Goal: Task Accomplishment & Management: Manage account settings

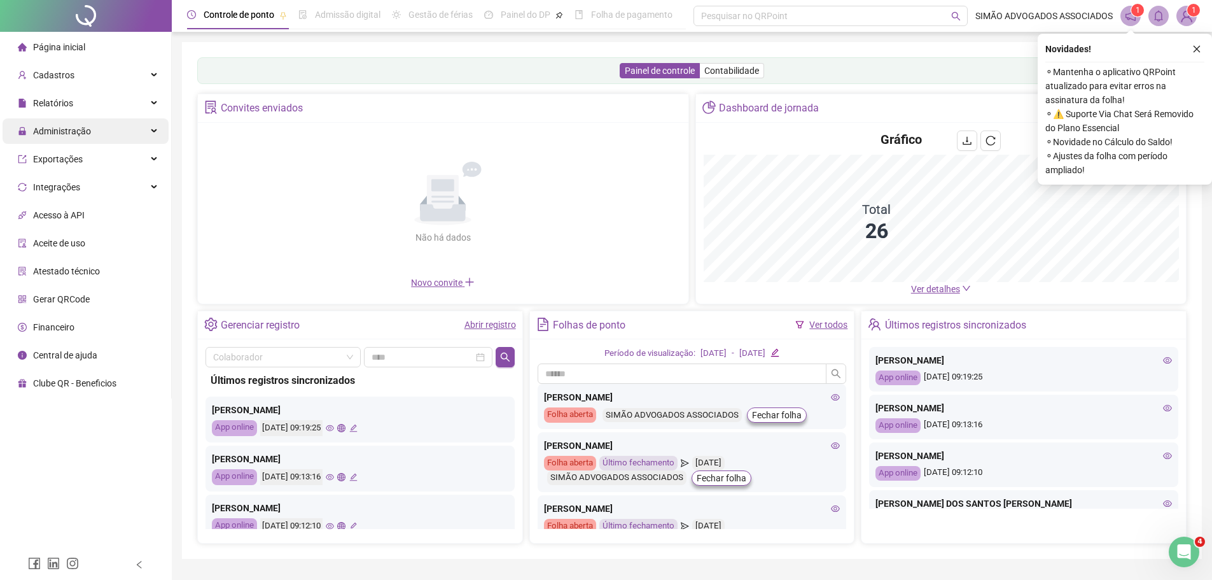
click at [60, 127] on span "Administração" at bounding box center [62, 131] width 58 height 10
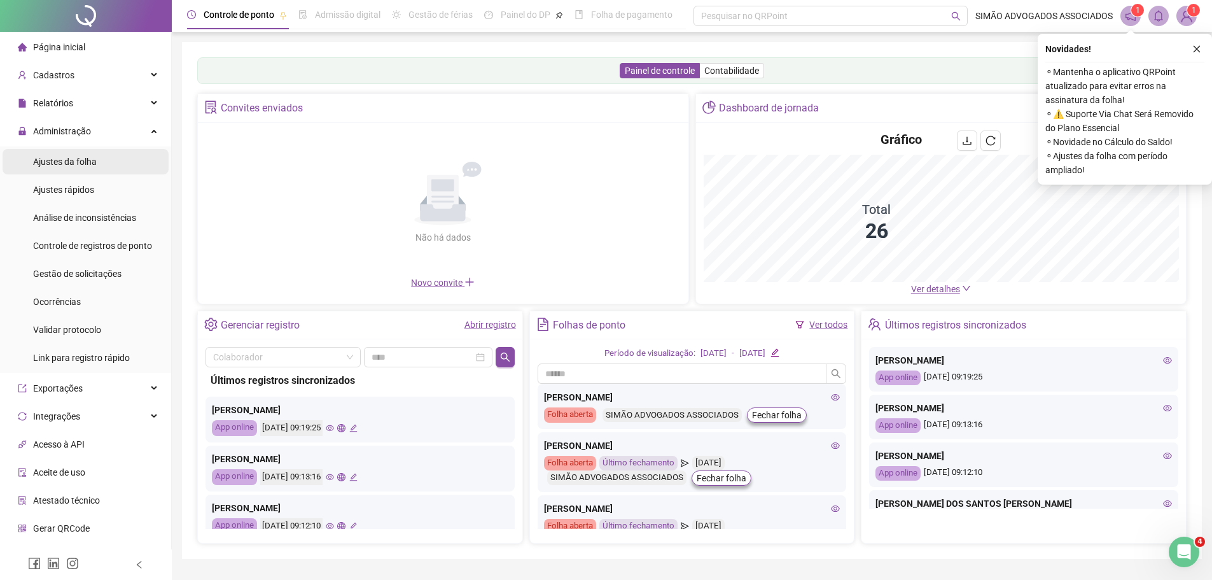
click at [60, 163] on span "Ajustes da folha" at bounding box center [65, 161] width 64 height 10
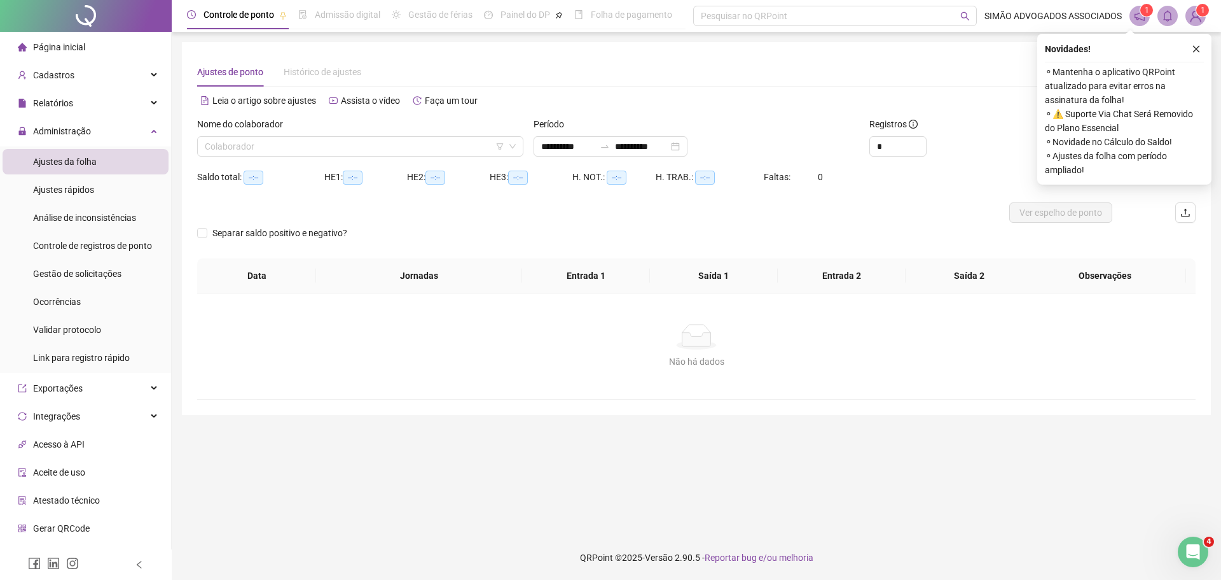
type input "**********"
click at [272, 155] on input "search" at bounding box center [355, 146] width 300 height 19
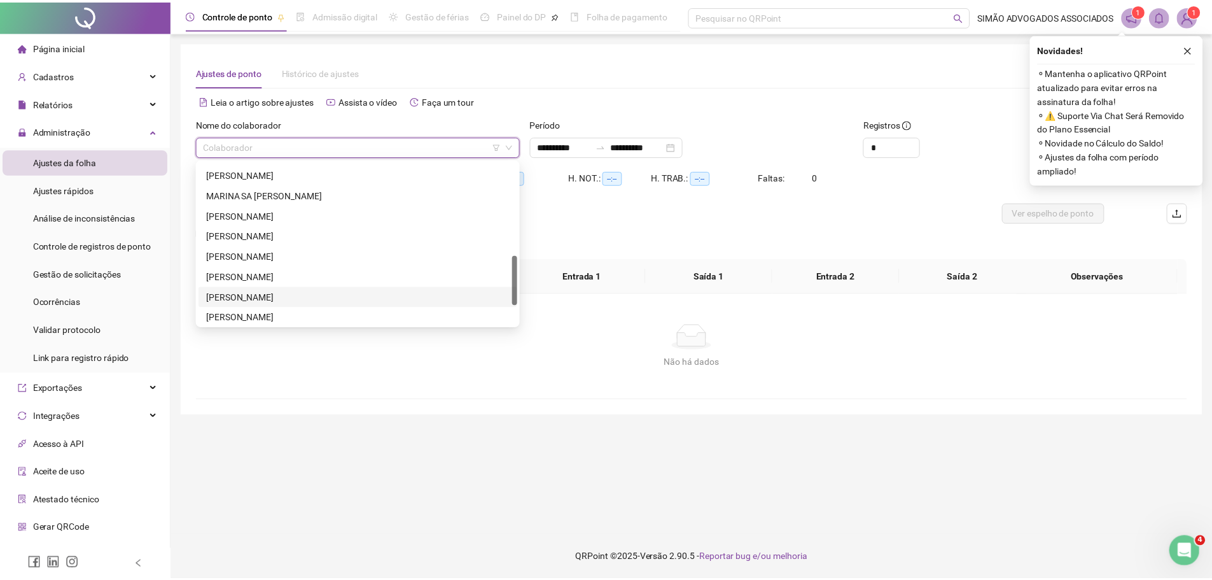
scroll to position [239, 0]
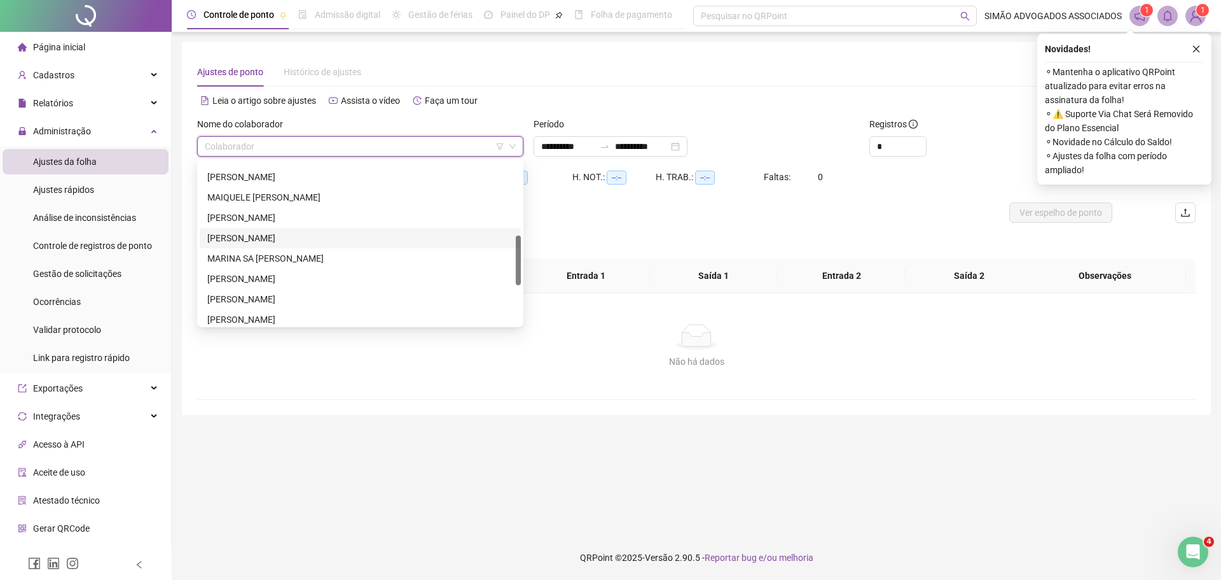
click at [254, 236] on div "[PERSON_NAME]" at bounding box center [360, 238] width 306 height 14
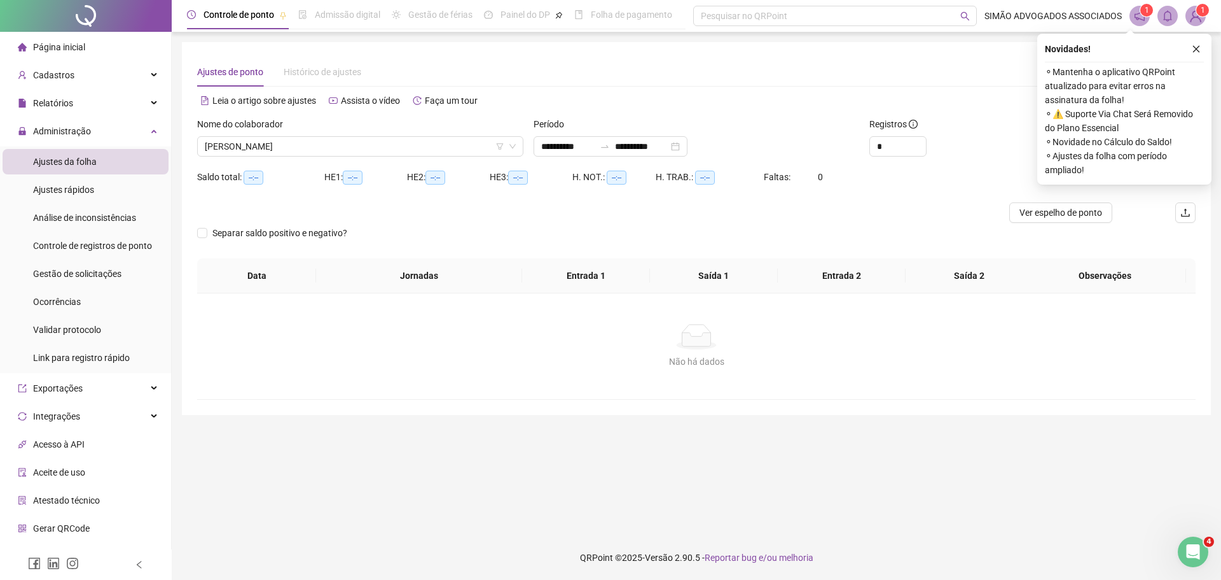
click at [1197, 40] on div "Novidades ! ⚬ Mantenha o aplicativo QRPoint atualizado para evitar erros na ass…" at bounding box center [1125, 109] width 174 height 151
click at [1199, 54] on button "button" at bounding box center [1196, 48] width 15 height 15
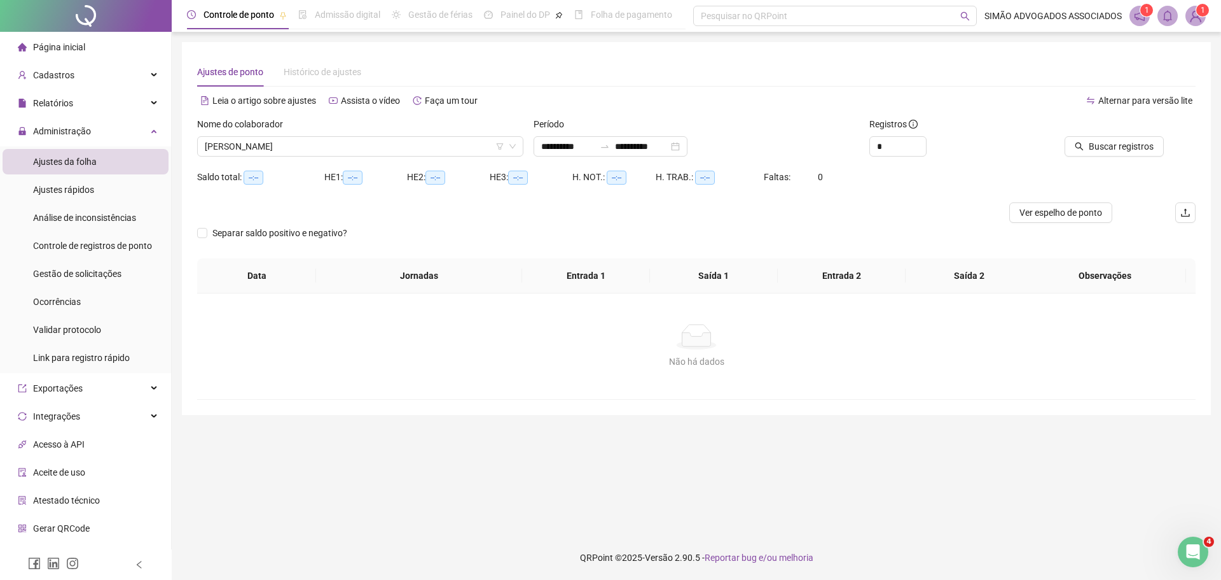
click at [1100, 163] on div "Buscar registros" at bounding box center [1117, 142] width 168 height 50
click at [1100, 157] on div "Buscar registros" at bounding box center [1117, 142] width 168 height 50
click at [1099, 145] on span "Buscar registros" at bounding box center [1121, 146] width 65 height 14
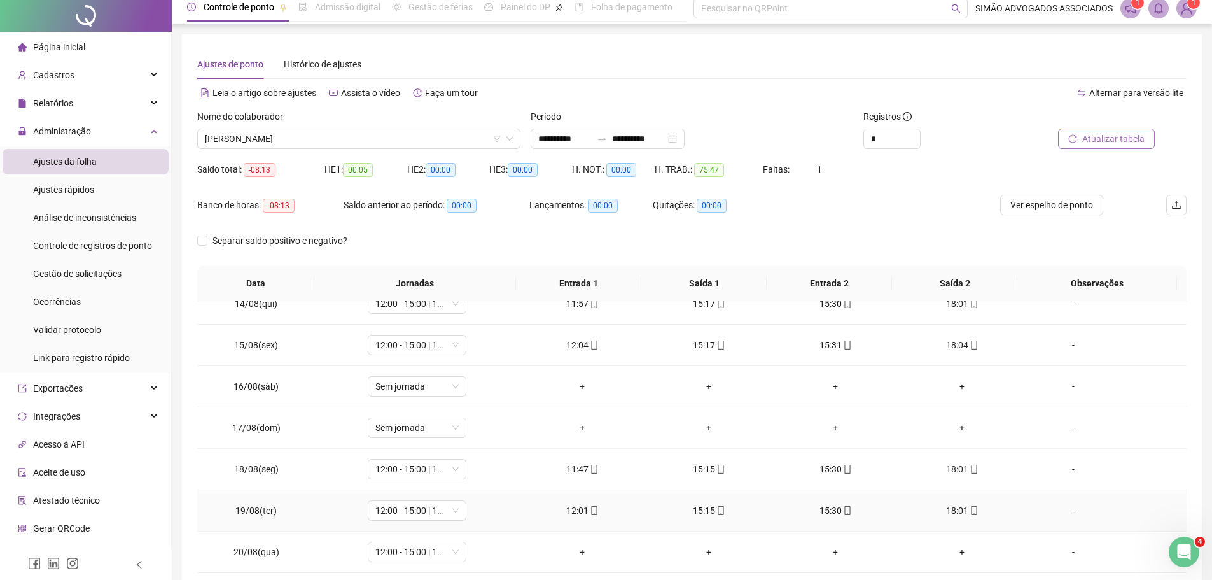
scroll to position [71, 0]
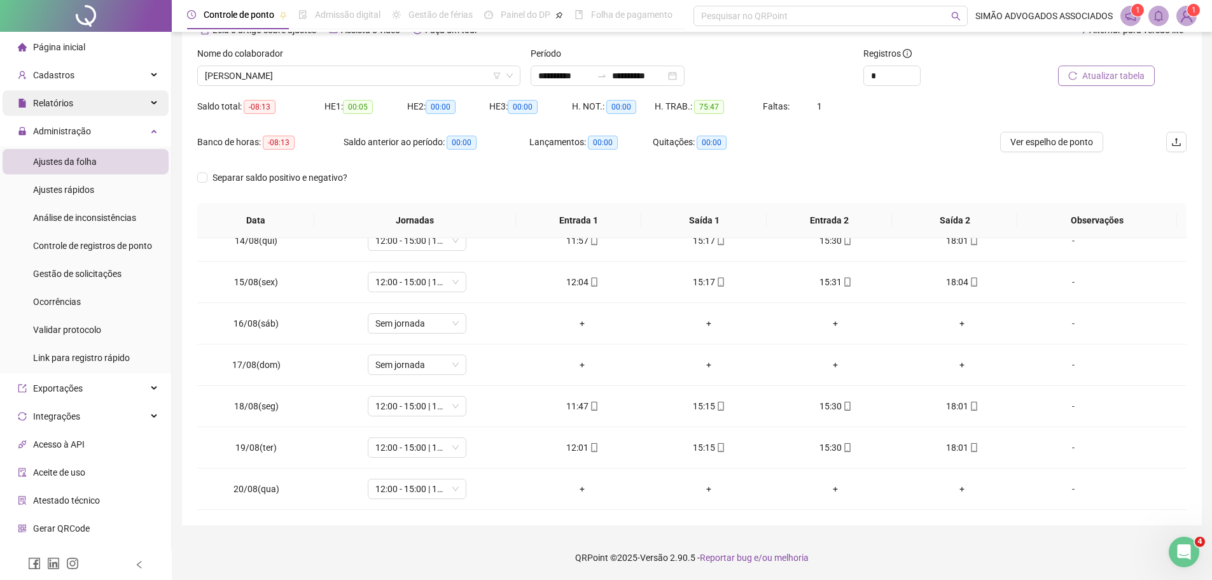
click at [85, 108] on div "Relatórios" at bounding box center [86, 102] width 166 height 25
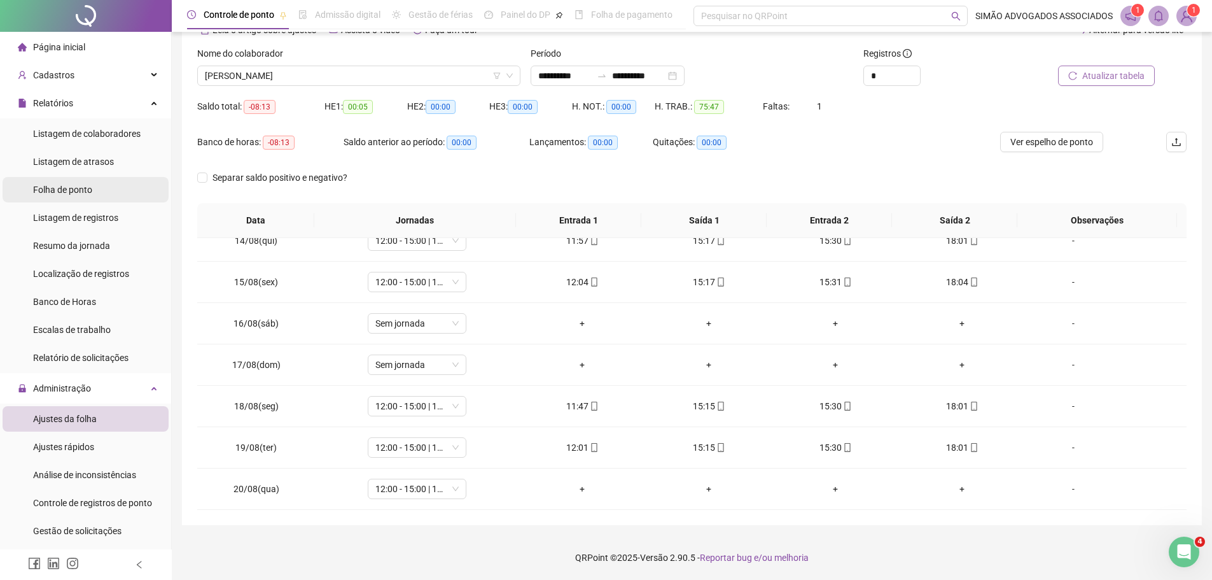
click at [57, 191] on span "Folha de ponto" at bounding box center [62, 189] width 59 height 10
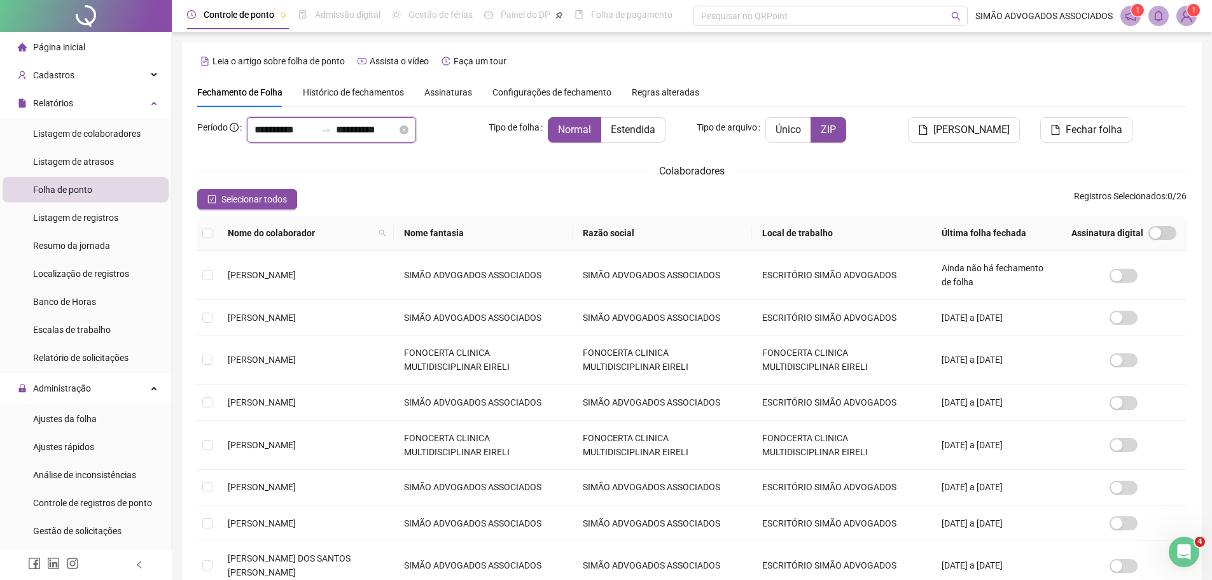
click at [316, 123] on input "**********" at bounding box center [284, 129] width 61 height 15
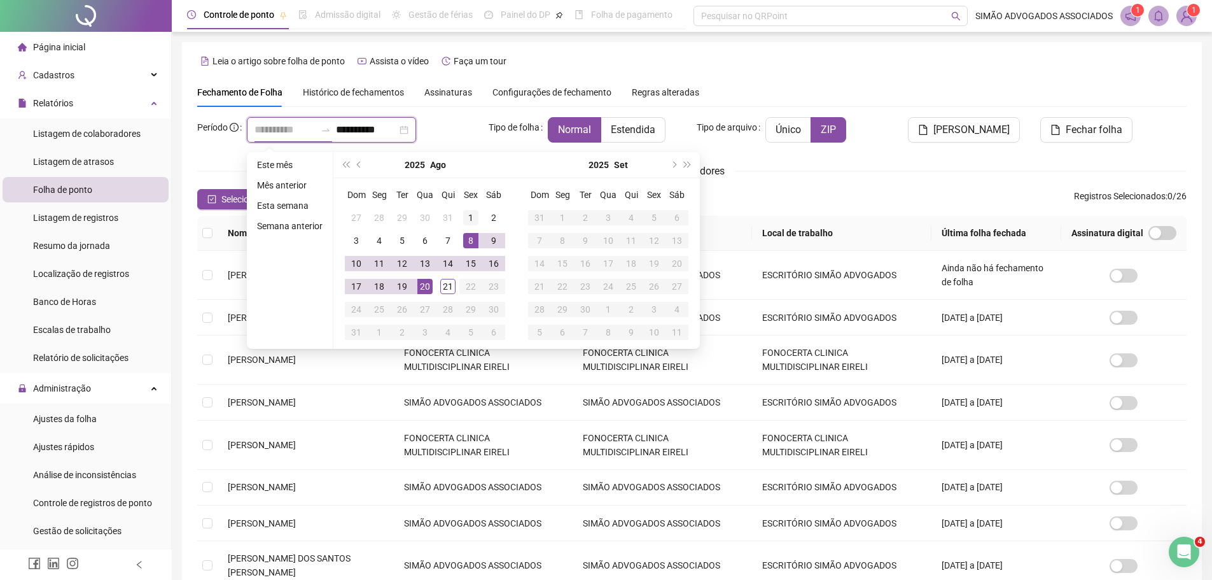
type input "**********"
click at [467, 220] on div "1" at bounding box center [470, 217] width 15 height 15
type input "**********"
click at [407, 286] on div "19" at bounding box center [401, 286] width 15 height 15
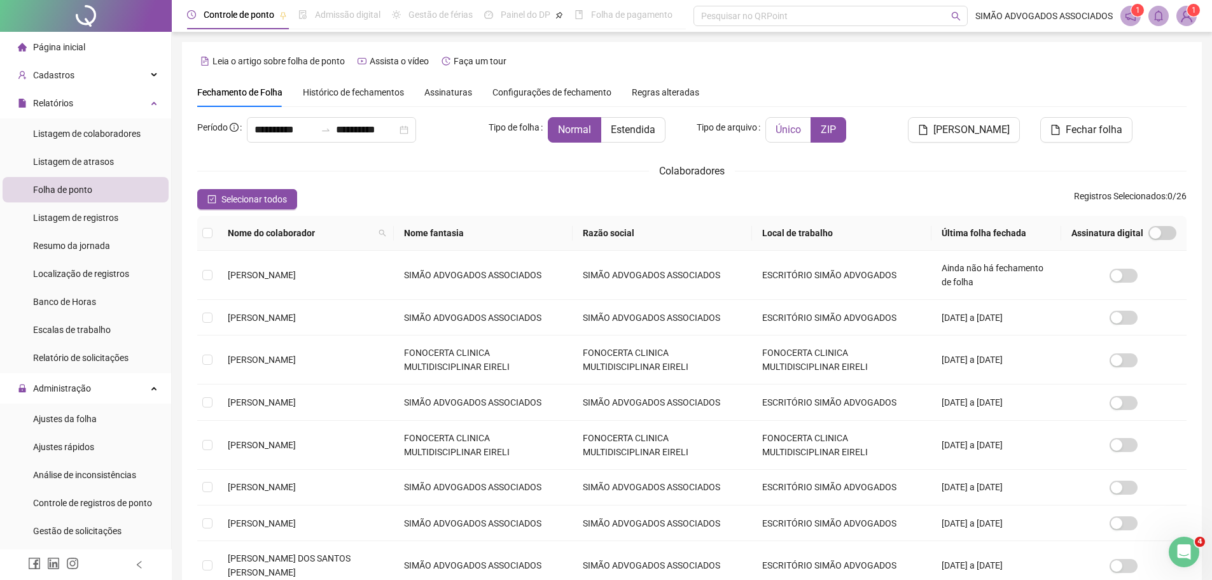
click at [786, 134] on span "Único" at bounding box center [787, 129] width 25 height 12
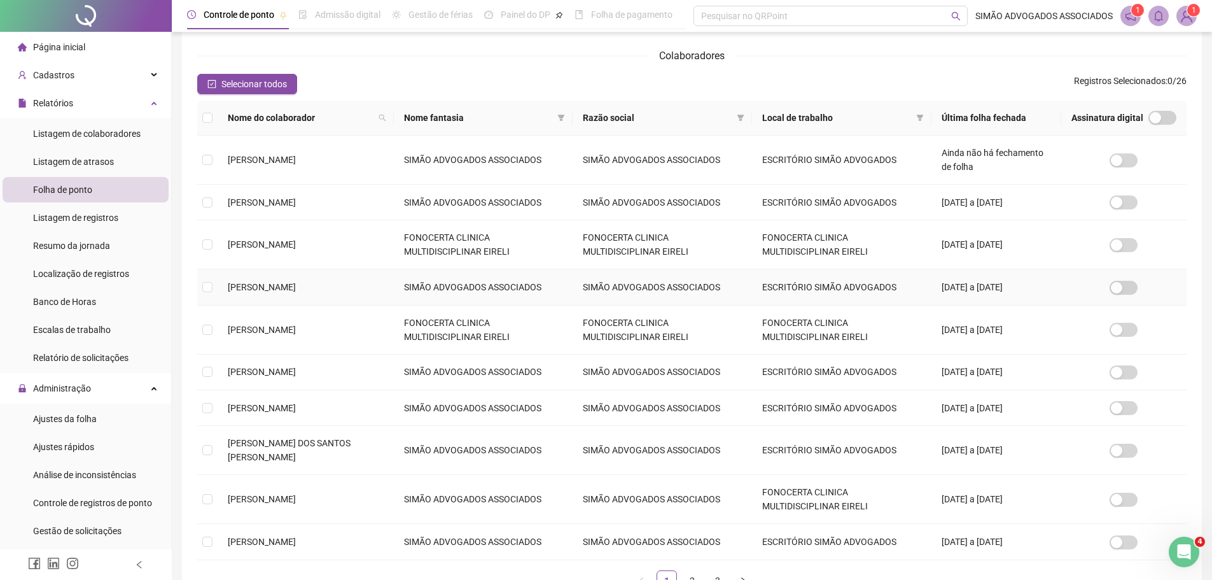
scroll to position [219, 0]
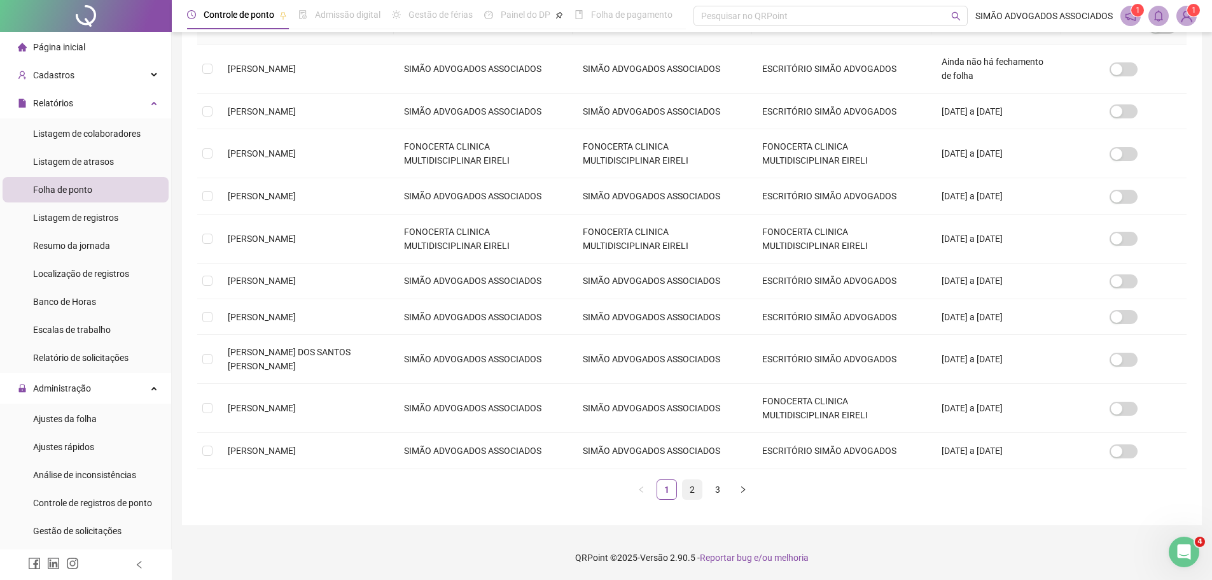
click at [691, 491] on link "2" at bounding box center [692, 489] width 19 height 19
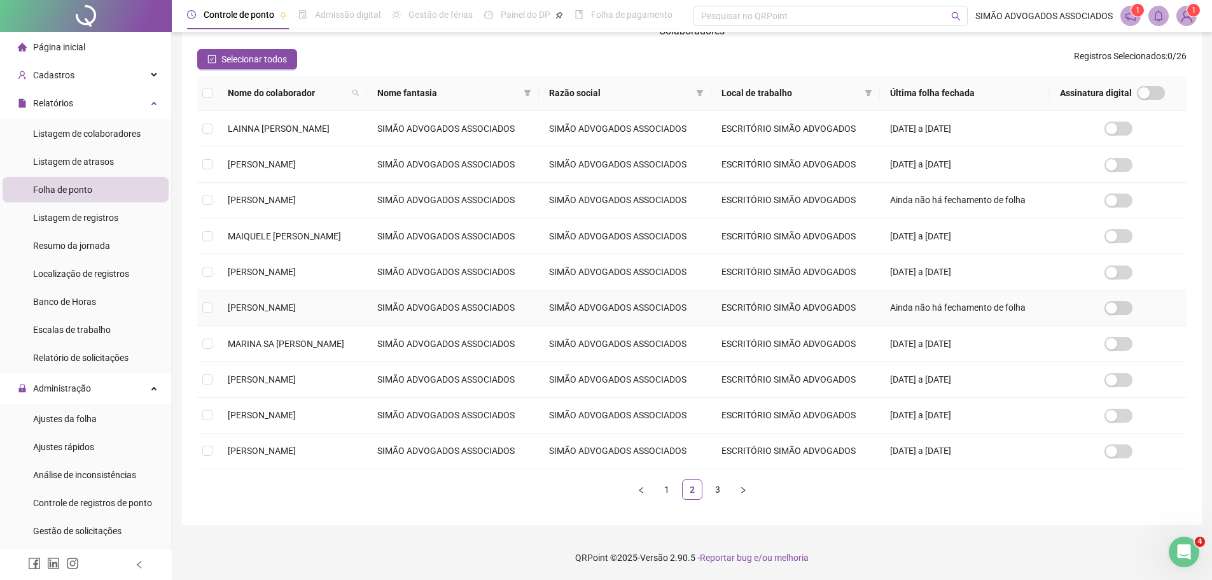
scroll to position [0, 0]
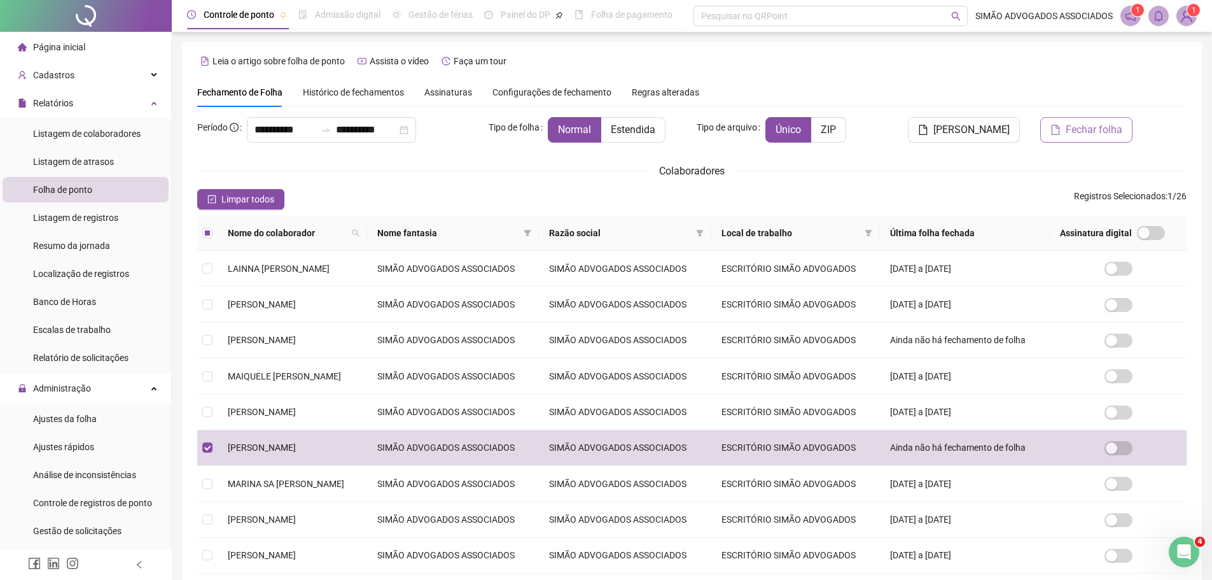
click at [1118, 118] on button "Fechar folha" at bounding box center [1086, 129] width 92 height 25
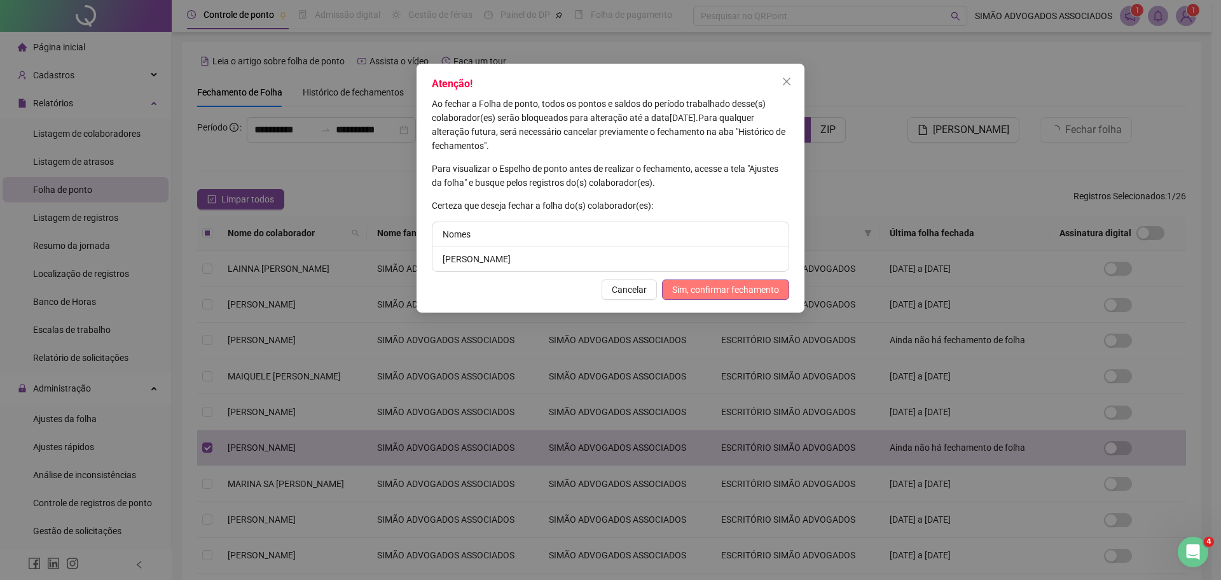
click at [691, 292] on span "Sim, confirmar fechamento" at bounding box center [725, 289] width 107 height 14
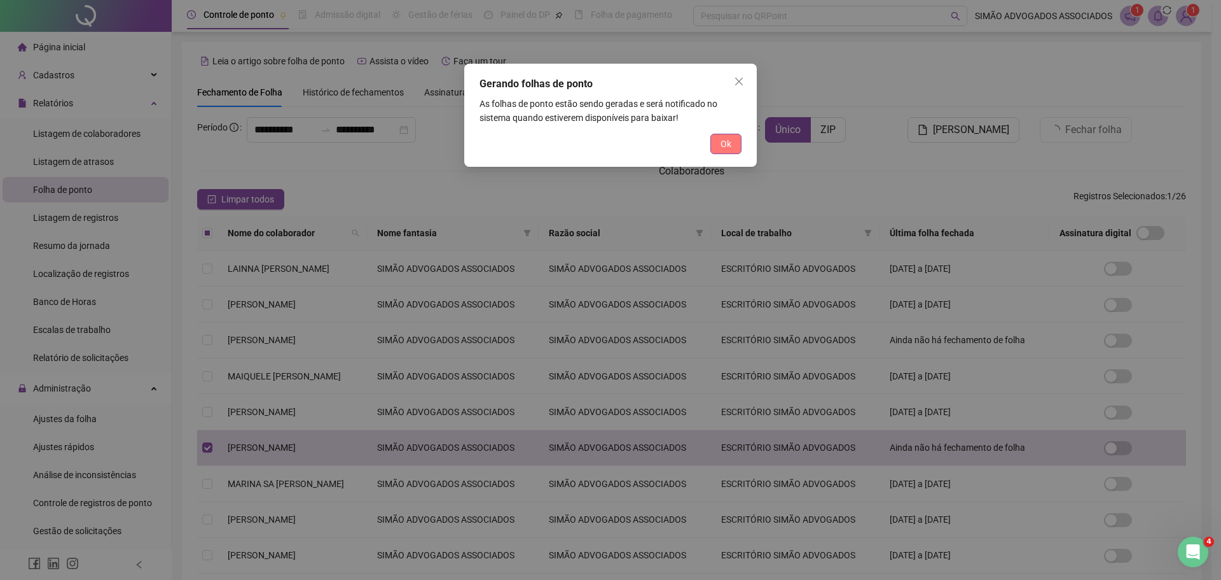
click at [723, 148] on span "Ok" at bounding box center [726, 144] width 11 height 14
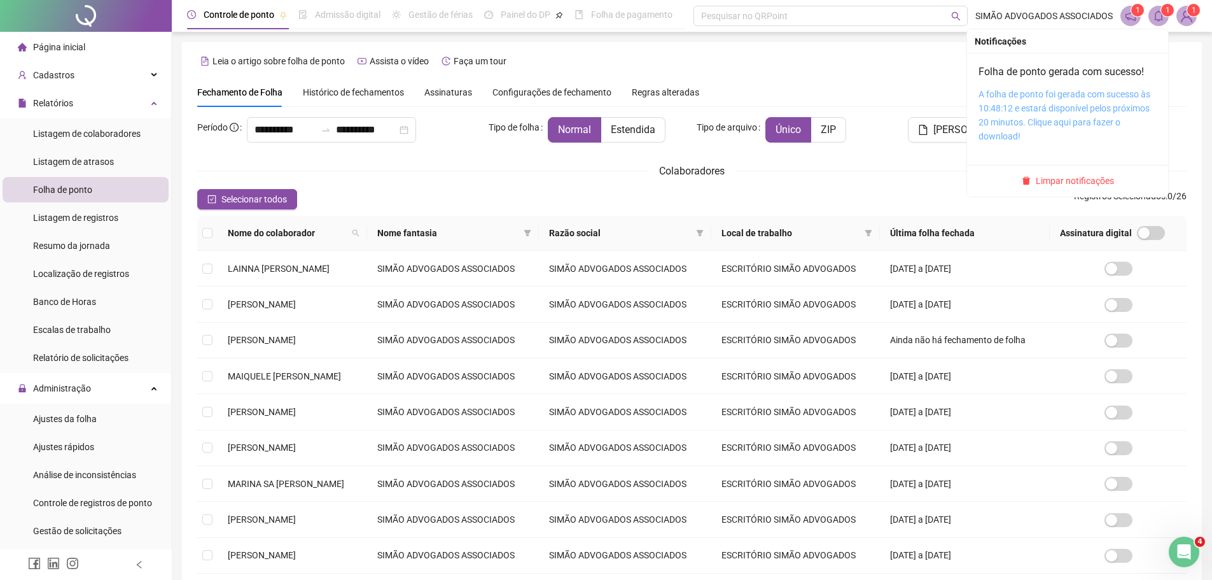
click at [1081, 94] on link "A folha de ponto foi gerada com sucesso às 10:48:12 e estará disponível pelos p…" at bounding box center [1064, 115] width 172 height 52
